Goal: Navigation & Orientation: Find specific page/section

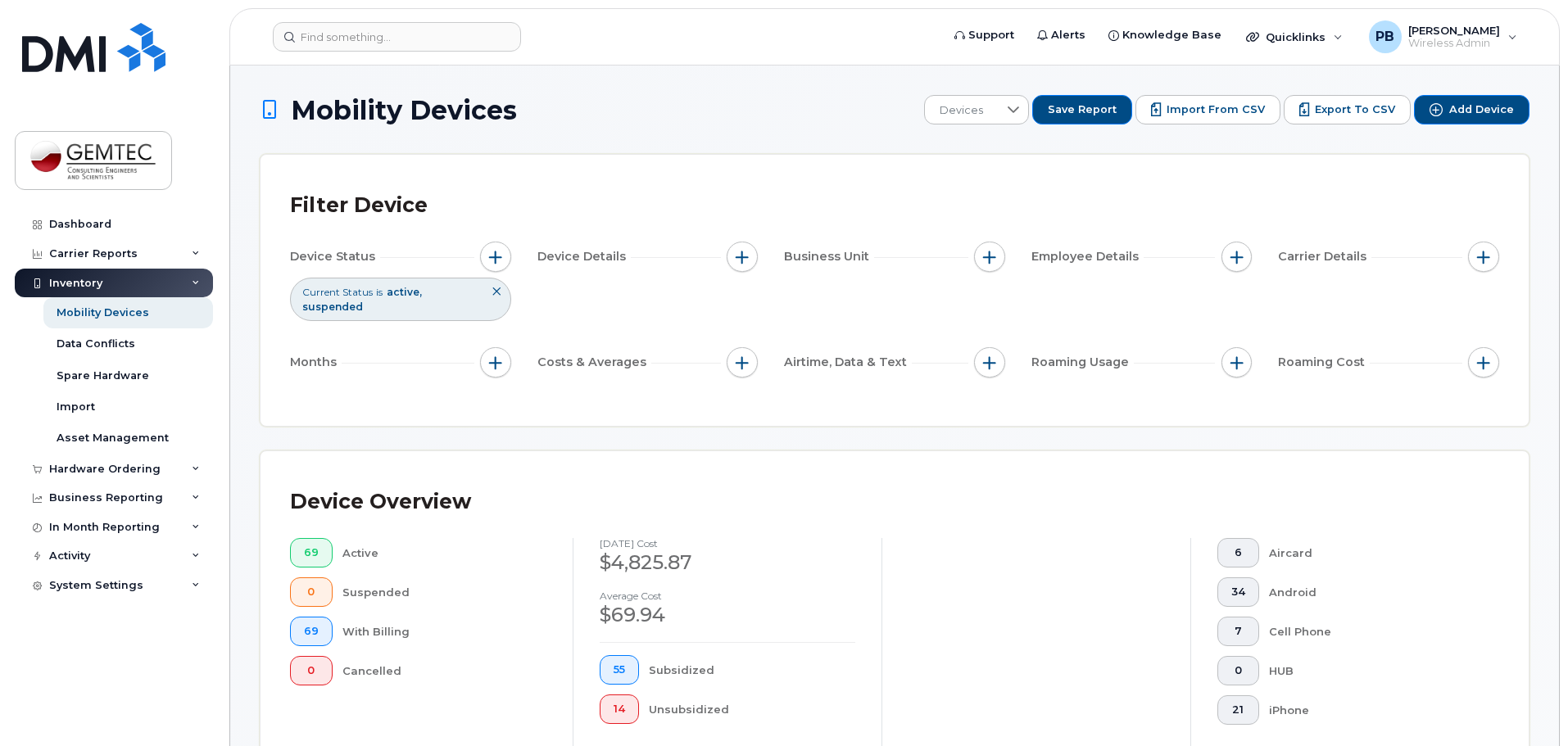
scroll to position [655, 0]
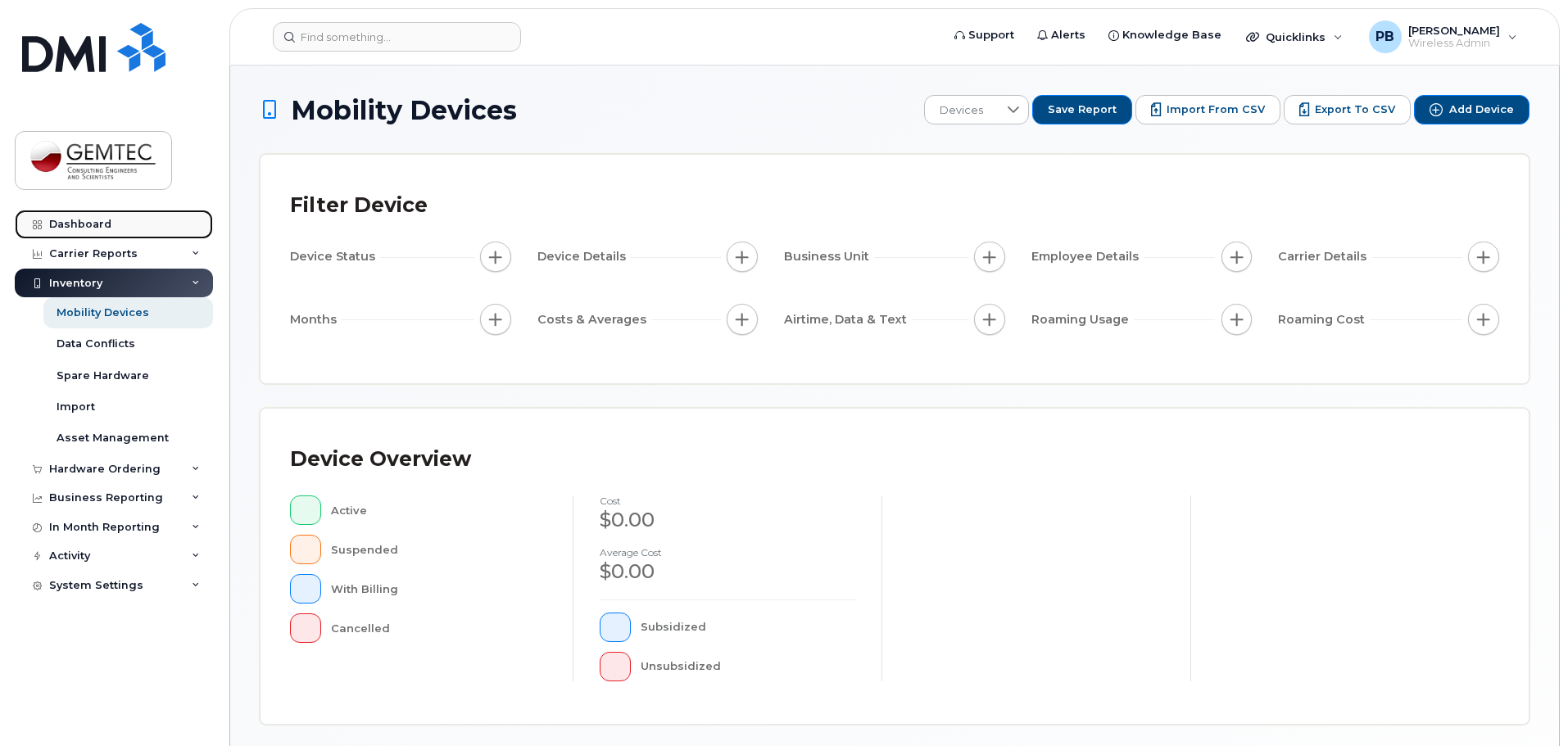
click at [86, 223] on div "Dashboard" at bounding box center [79, 225] width 62 height 13
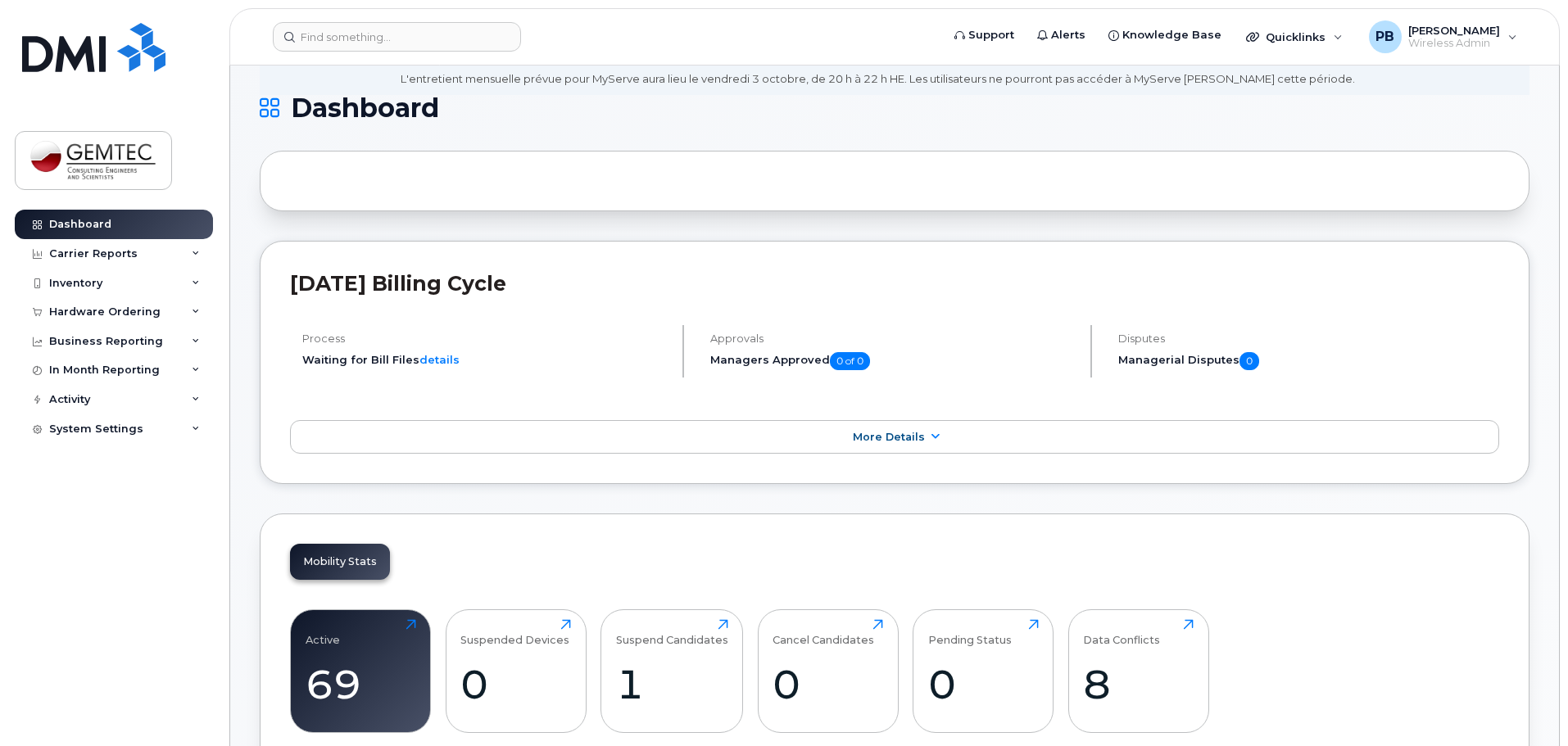
scroll to position [328, 0]
